Goal: Find specific page/section: Find specific page/section

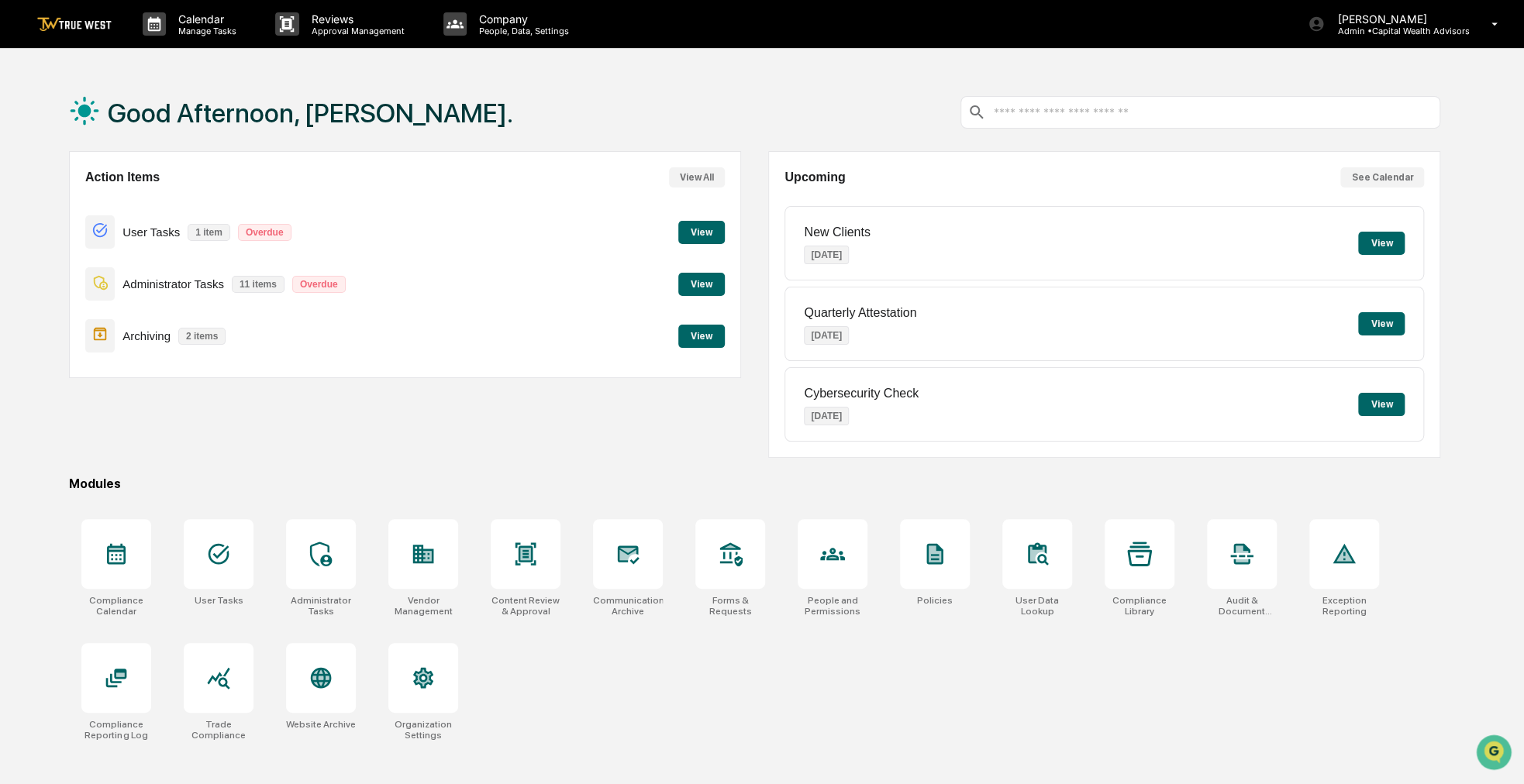
drag, startPoint x: 685, startPoint y: 433, endPoint x: 638, endPoint y: 424, distance: 47.9
drag, startPoint x: 638, startPoint y: 424, endPoint x: 554, endPoint y: 419, distance: 84.1
click at [554, 419] on div "Action Items View All User Tasks 1 item Overdue View Administrator Tasks 11 ite…" at bounding box center [405, 304] width 673 height 307
click at [811, 551] on div at bounding box center [833, 554] width 70 height 70
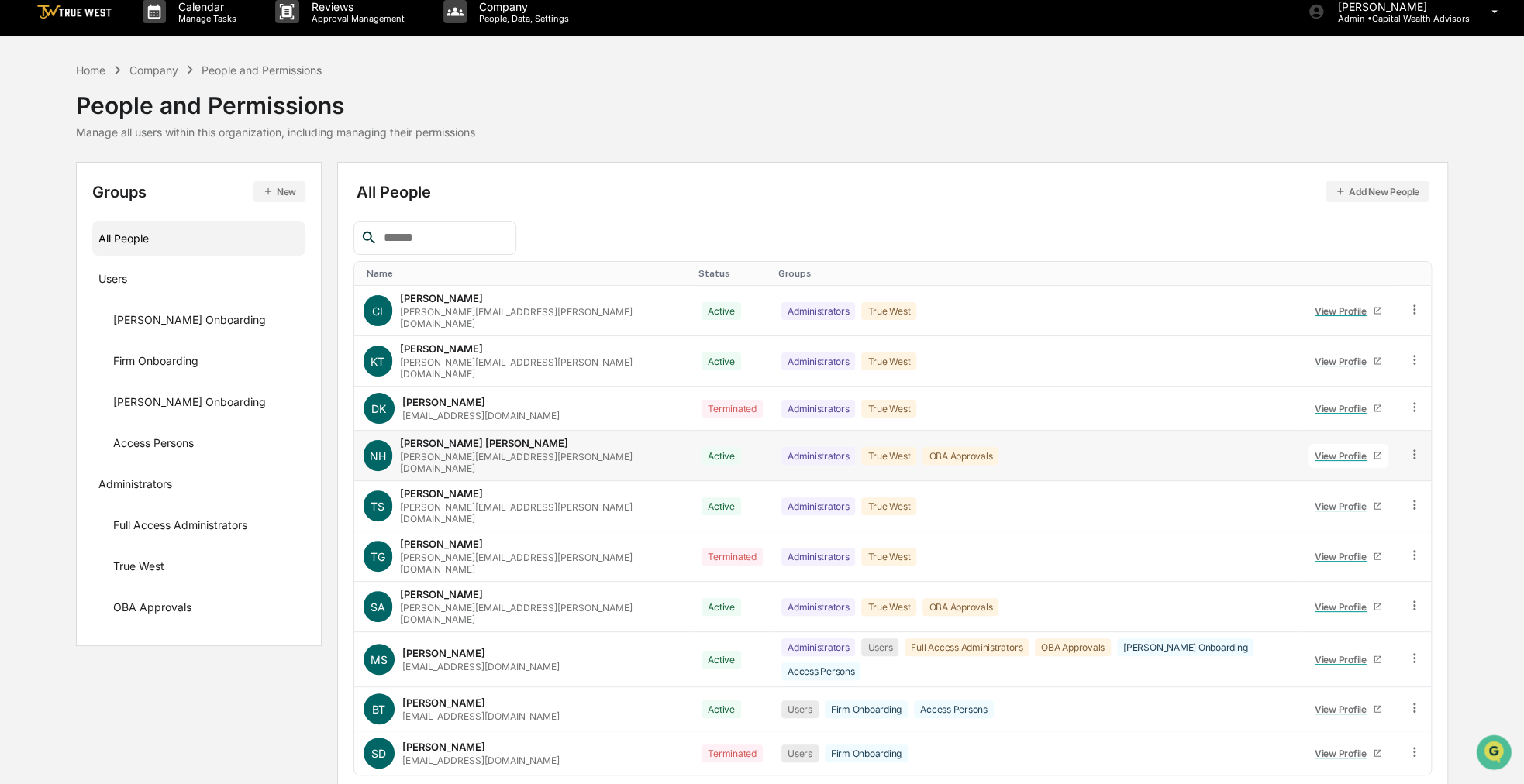
scroll to position [22, 0]
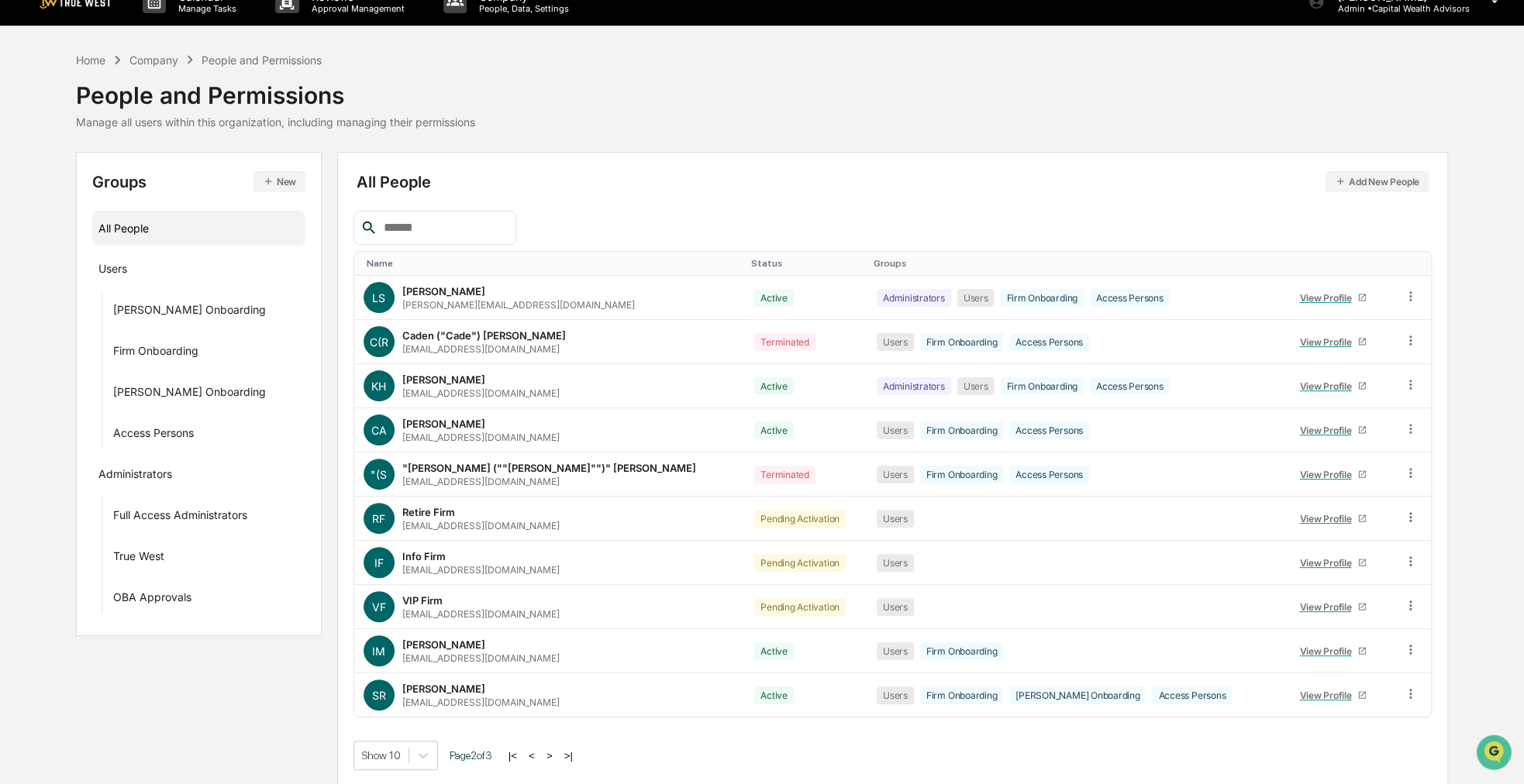
click at [549, 750] on button ">" at bounding box center [550, 756] width 15 height 13
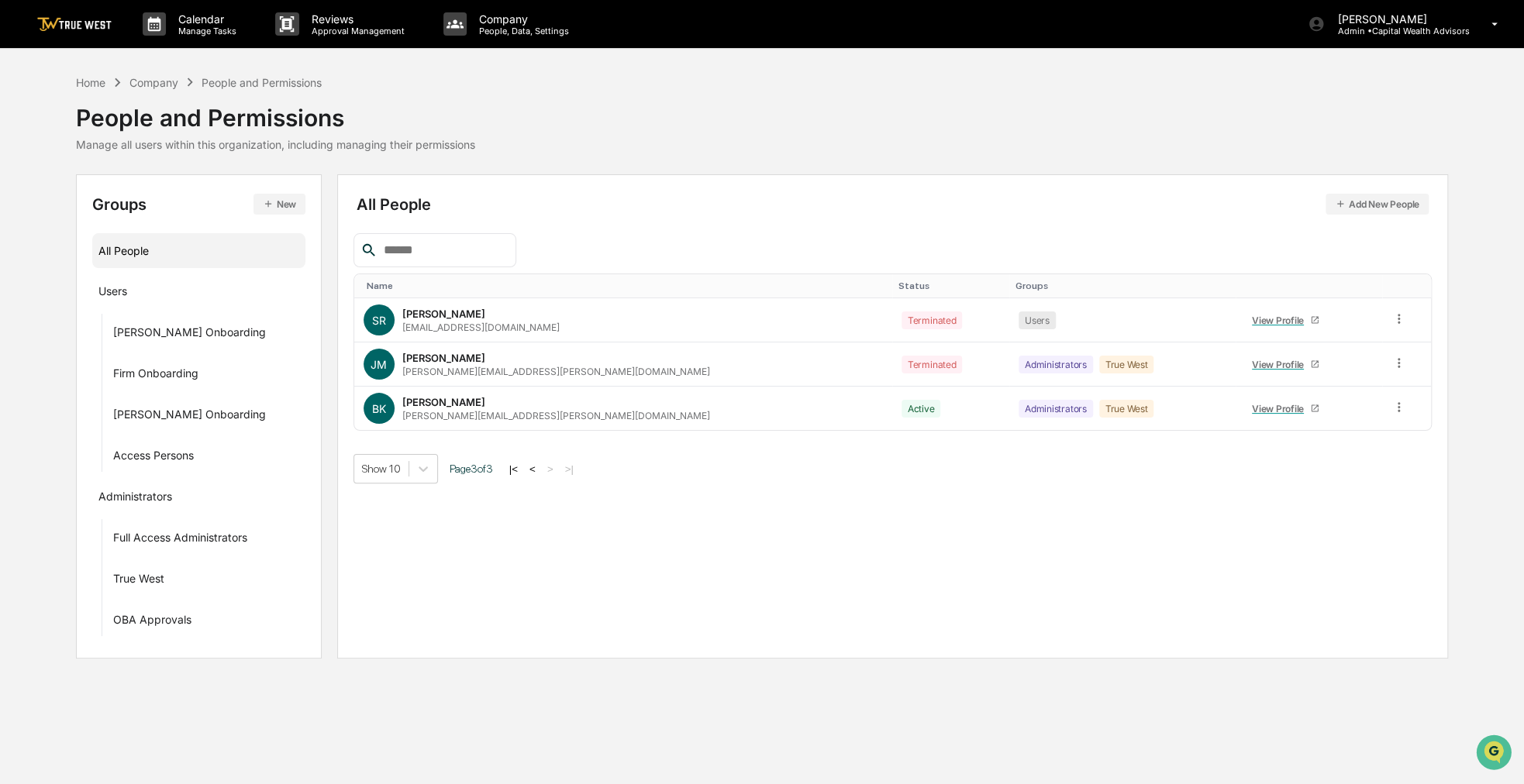
scroll to position [0, 0]
click at [543, 458] on div "Show 10 Page 3 of 3 |< < > >|" at bounding box center [898, 469] width 1084 height 30
click at [543, 463] on div "|< < > >|" at bounding box center [543, 469] width 73 height 13
click at [542, 463] on button "<" at bounding box center [534, 469] width 15 height 13
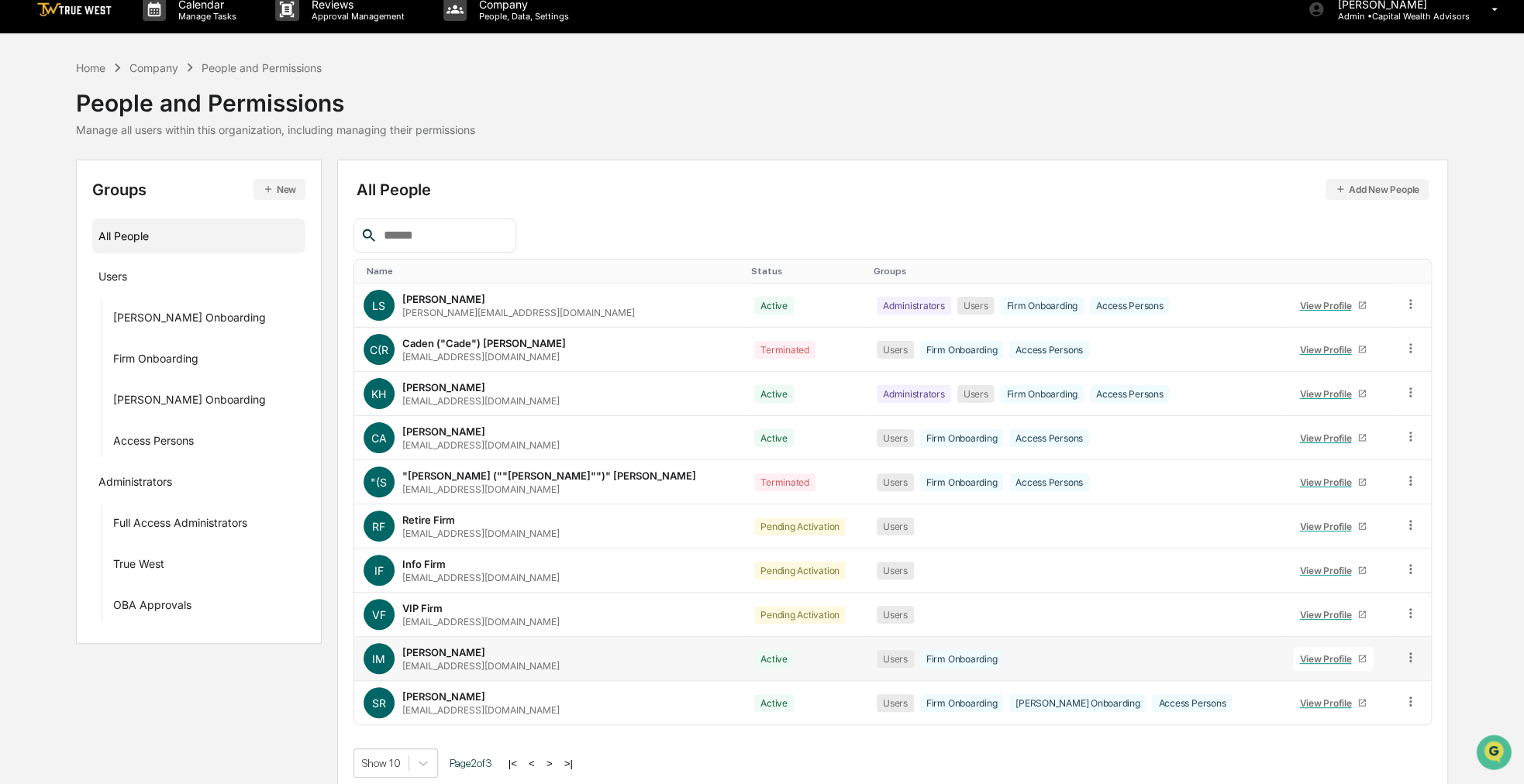
scroll to position [22, 0]
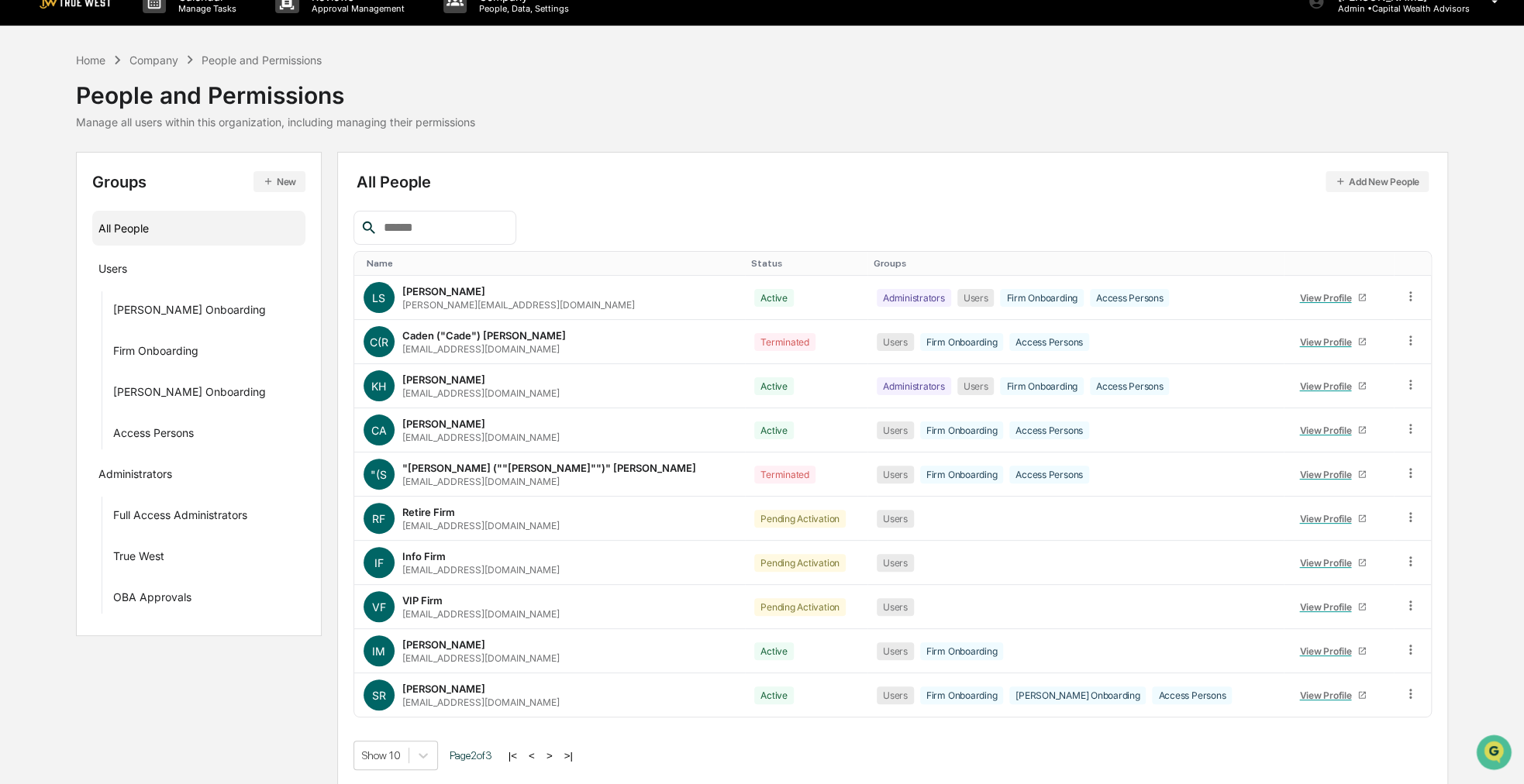
click at [540, 750] on button "<" at bounding box center [532, 756] width 15 height 13
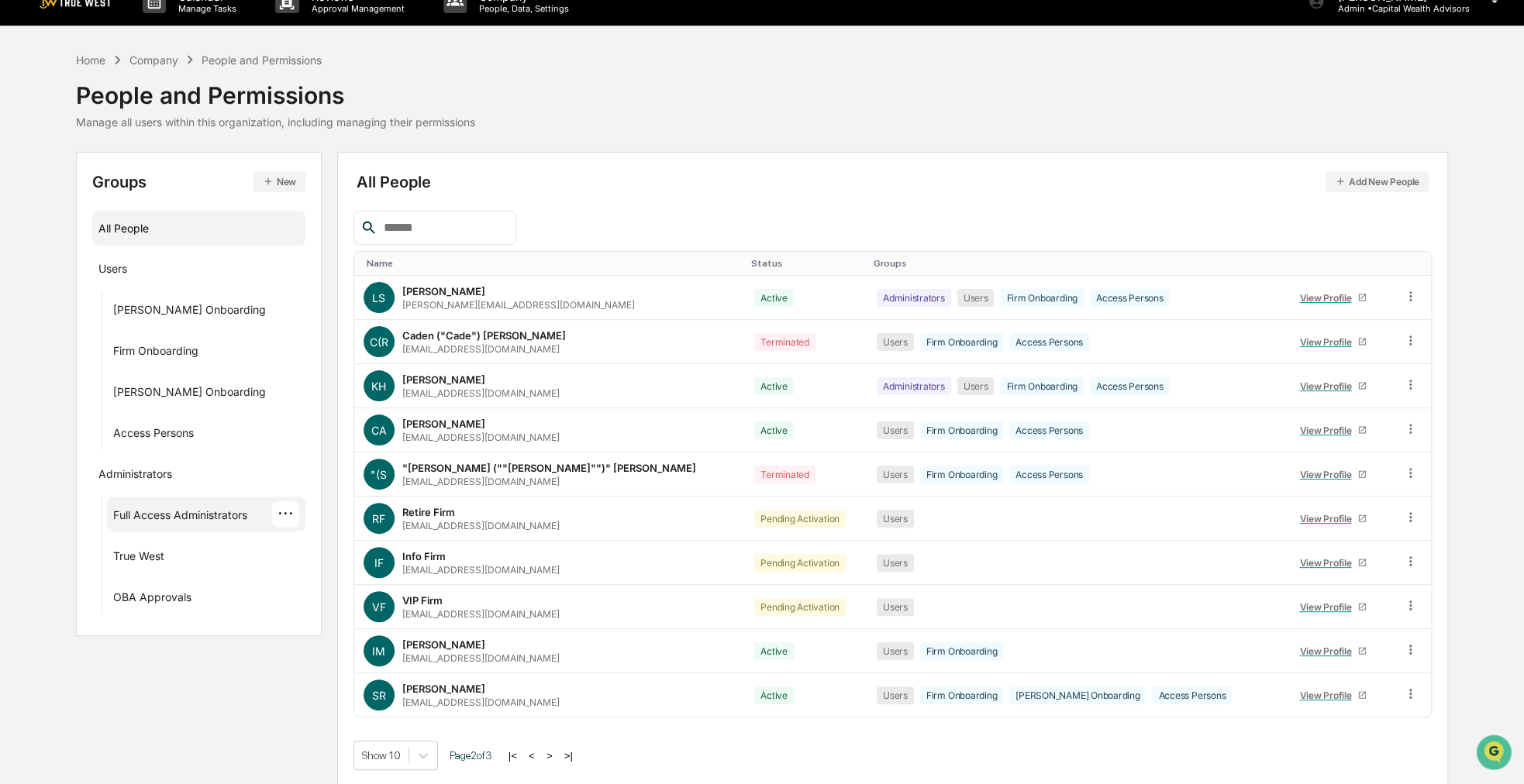
click at [221, 510] on div "Full Access Administrators" at bounding box center [180, 518] width 134 height 19
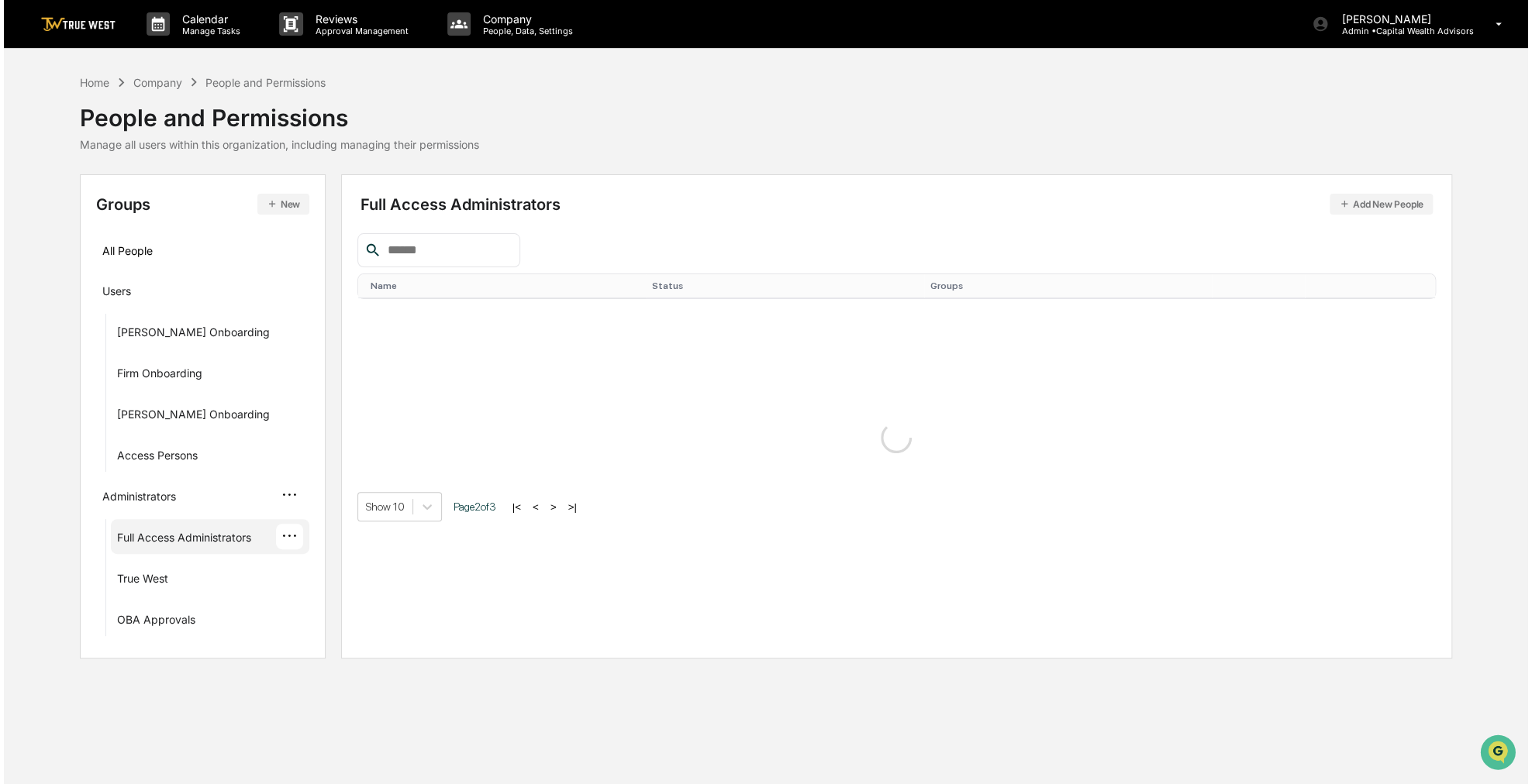
scroll to position [0, 0]
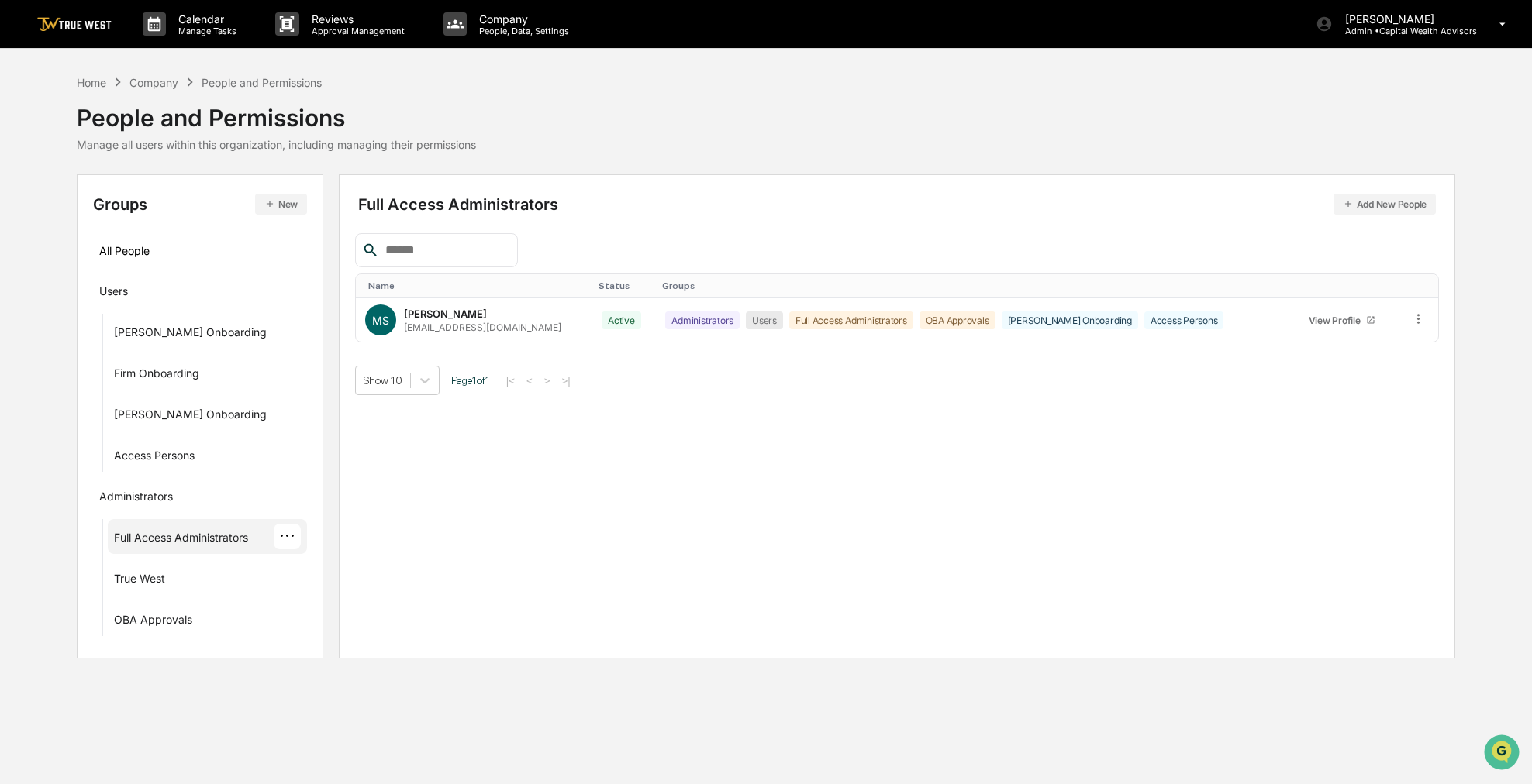
drag, startPoint x: 870, startPoint y: 476, endPoint x: 821, endPoint y: 483, distance: 49.5
click at [821, 483] on div "Full Access Administrators Add New People Name Status Groups MS [PERSON_NAME] […" at bounding box center [897, 417] width 1118 height 484
